Goal: Task Accomplishment & Management: Manage account settings

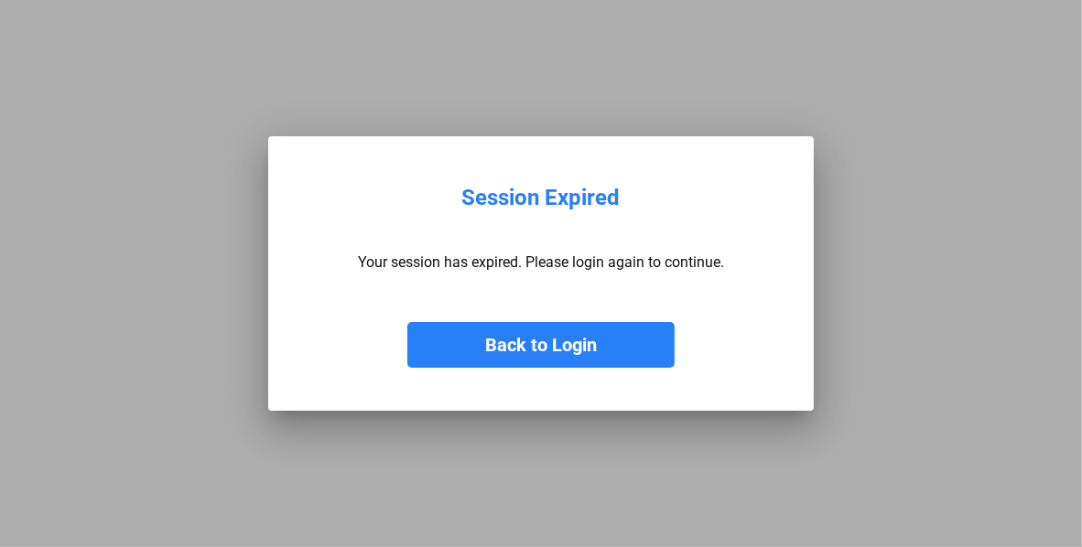
click at [538, 351] on button "Back to Login" at bounding box center [540, 345] width 267 height 46
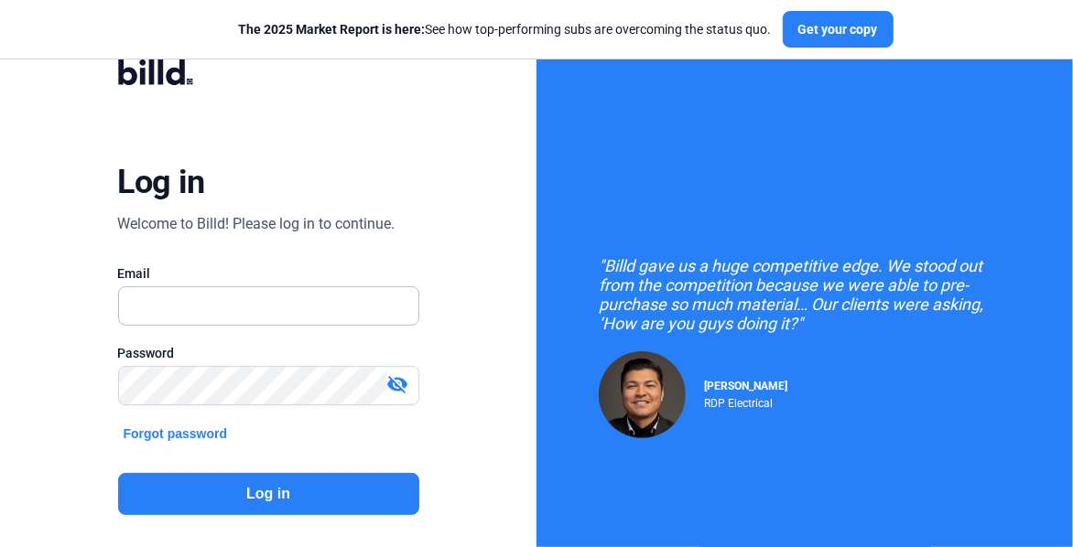
type input "[EMAIL_ADDRESS][DOMAIN_NAME]"
click at [346, 488] on button "Log in" at bounding box center [268, 494] width 301 height 42
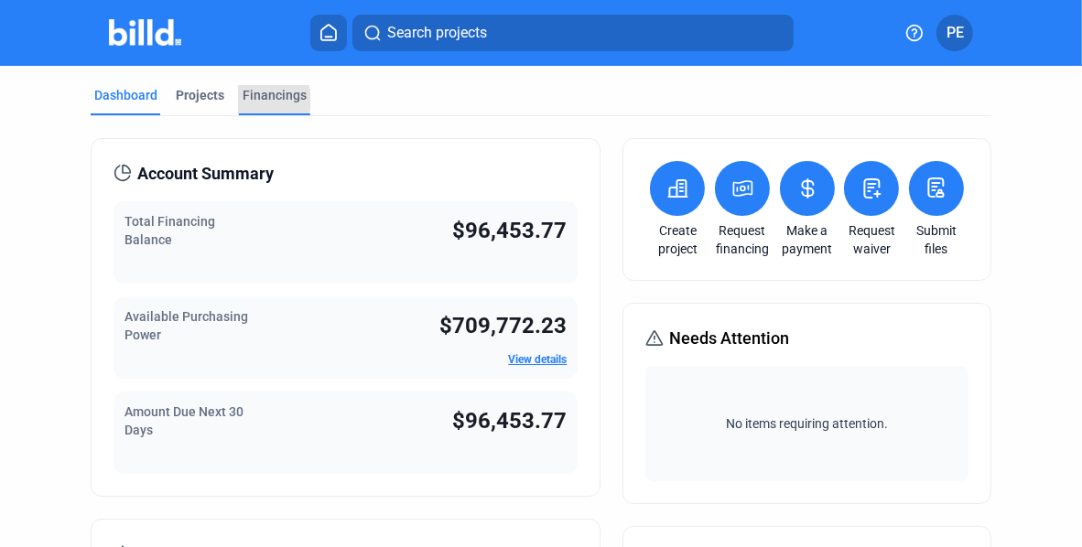
click at [259, 100] on div "Financings" at bounding box center [275, 95] width 64 height 18
